Goal: Transaction & Acquisition: Purchase product/service

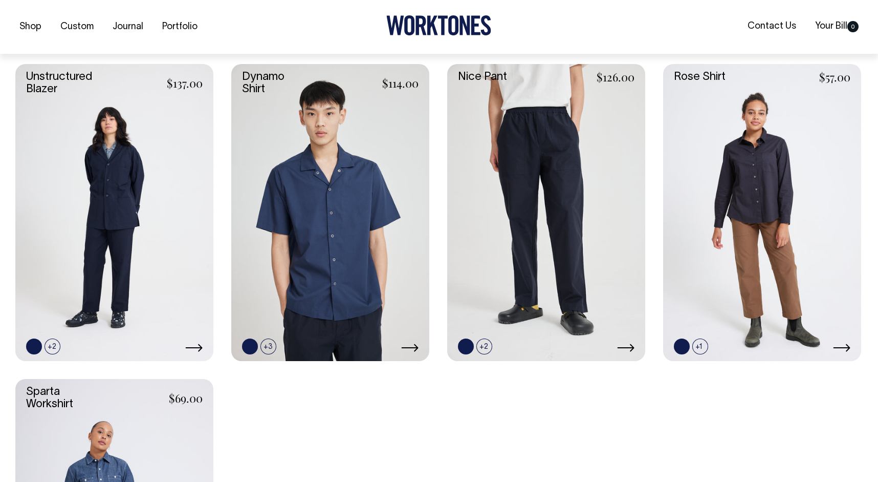
scroll to position [279, 0]
click at [483, 344] on link at bounding box center [484, 346] width 16 height 16
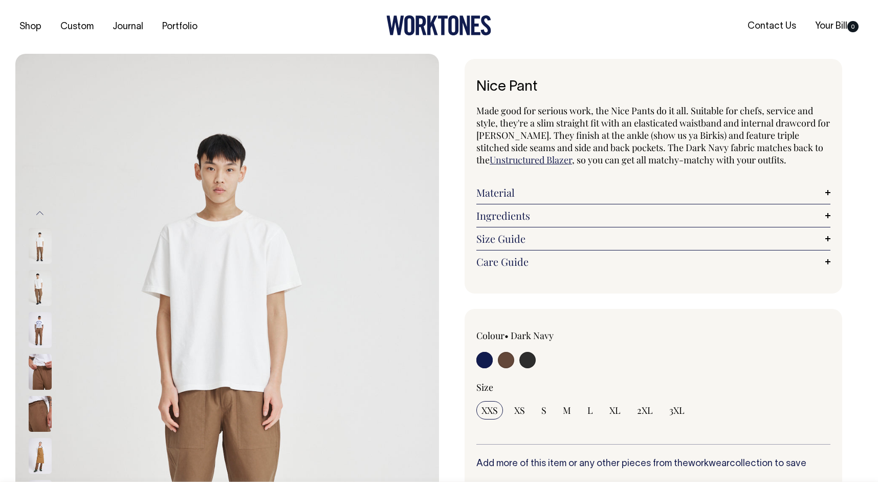
radio input "true"
radio input "false"
radio input "true"
select select "Chocolate"
click at [507, 361] on input "radio" at bounding box center [506, 360] width 16 height 16
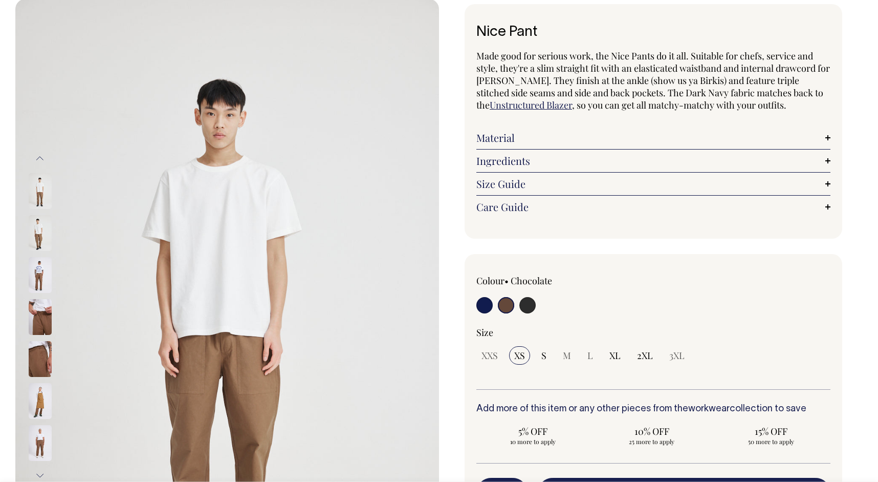
scroll to position [55, 0]
click at [530, 302] on input "radio" at bounding box center [527, 304] width 16 height 16
radio input "true"
select select "Charcoal"
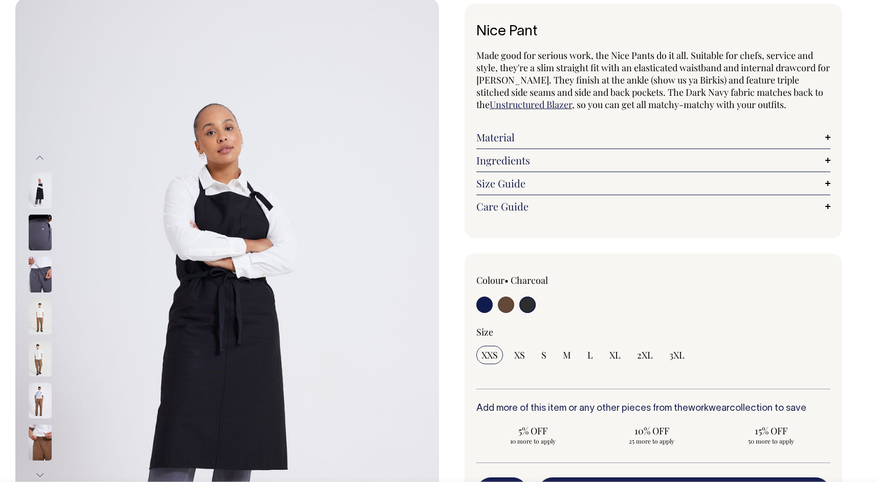
click at [36, 401] on img at bounding box center [40, 400] width 23 height 36
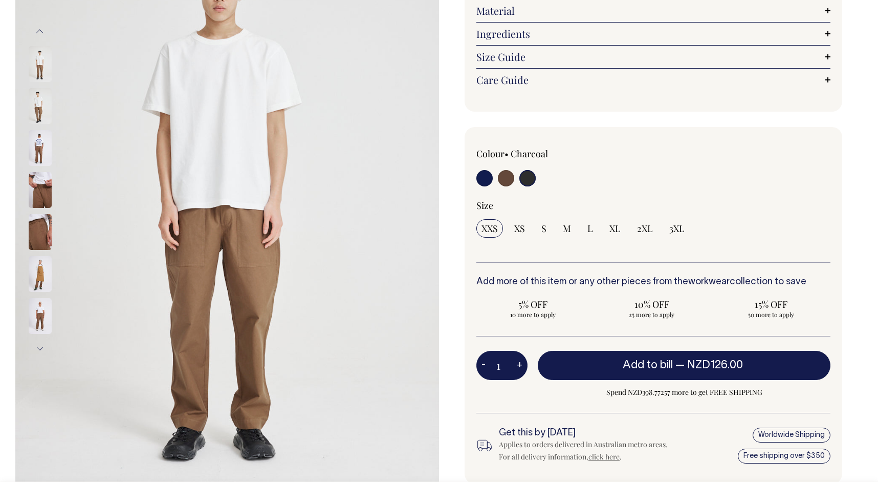
scroll to position [182, 0]
click at [613, 227] on span "XL" at bounding box center [614, 228] width 11 height 12
click at [613, 227] on input "XL" at bounding box center [614, 227] width 21 height 18
radio input "true"
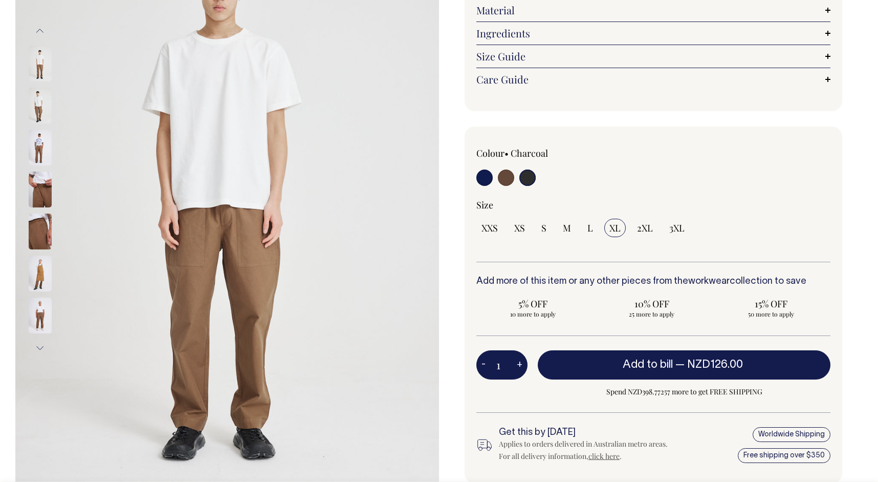
select select "XL"
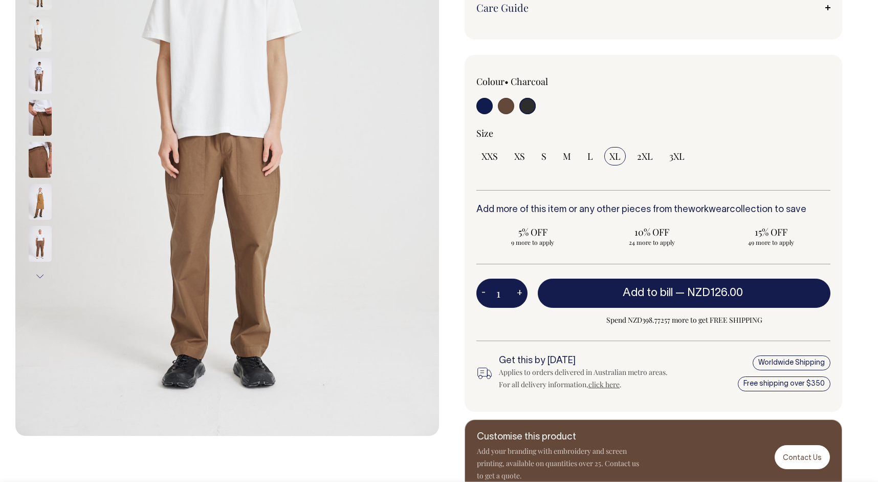
scroll to position [254, 0]
click at [526, 107] on input "radio" at bounding box center [527, 105] width 16 height 16
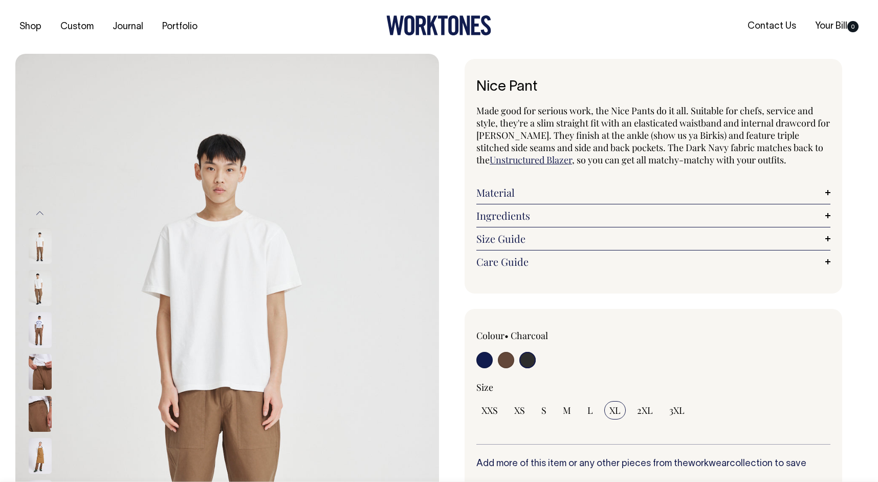
scroll to position [0, 0]
click at [828, 235] on link "Size Guide" at bounding box center [653, 238] width 354 height 12
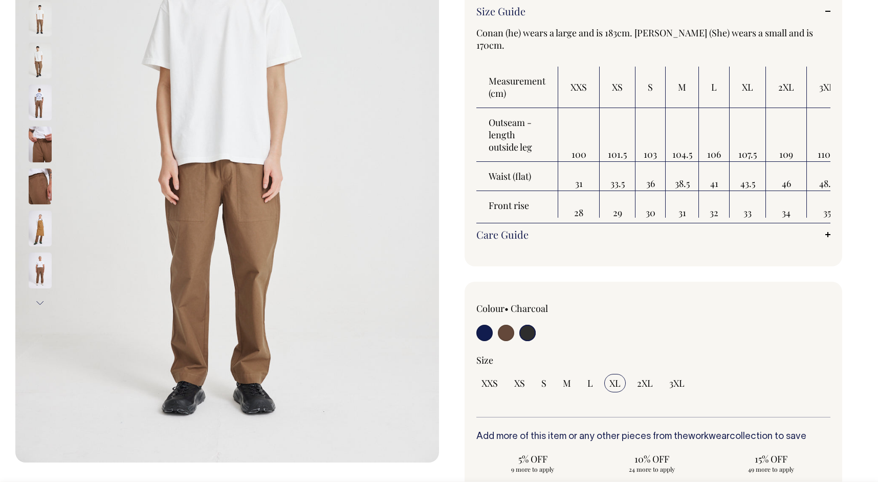
scroll to position [228, 0]
click at [826, 233] on link "Care Guide" at bounding box center [653, 234] width 354 height 12
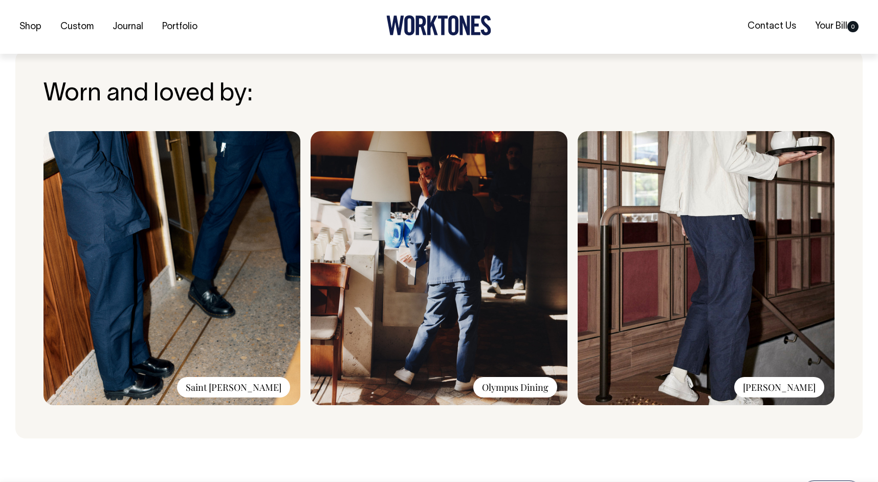
scroll to position [996, 0]
click at [274, 386] on div "Saint Peter" at bounding box center [233, 386] width 113 height 20
click at [264, 272] on img at bounding box center [171, 267] width 257 height 274
click at [497, 388] on div "Olympus Dining" at bounding box center [515, 386] width 84 height 20
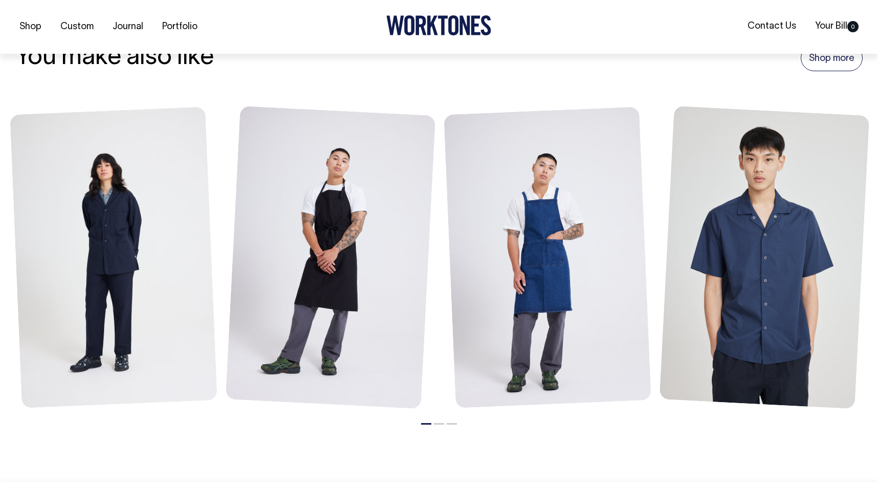
scroll to position [1431, 0]
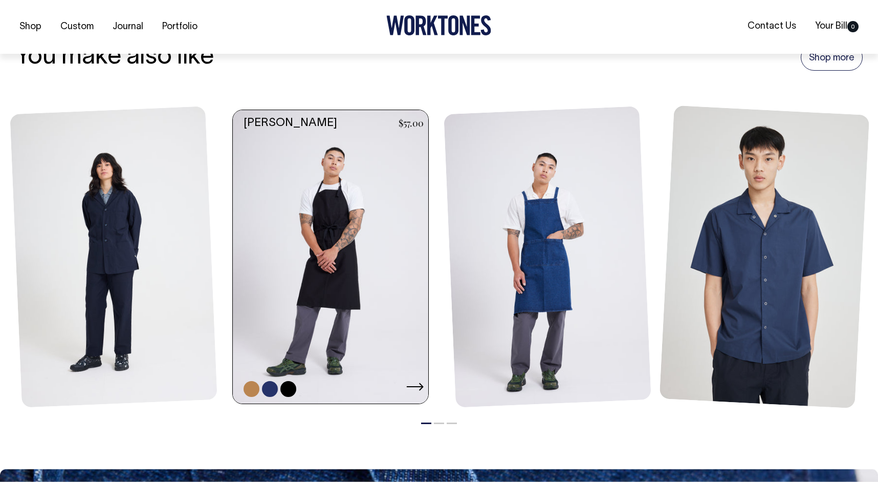
click at [325, 269] on link at bounding box center [334, 256] width 202 height 293
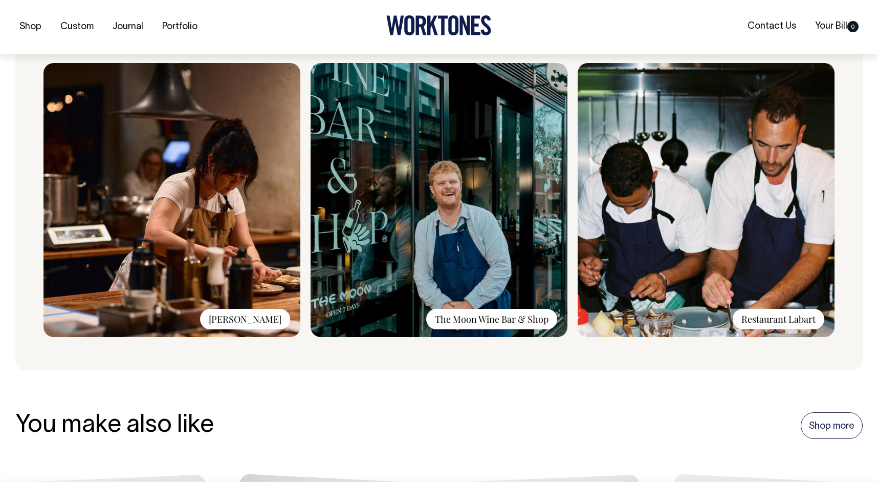
scroll to position [827, 0]
